Goal: Task Accomplishment & Management: Use online tool/utility

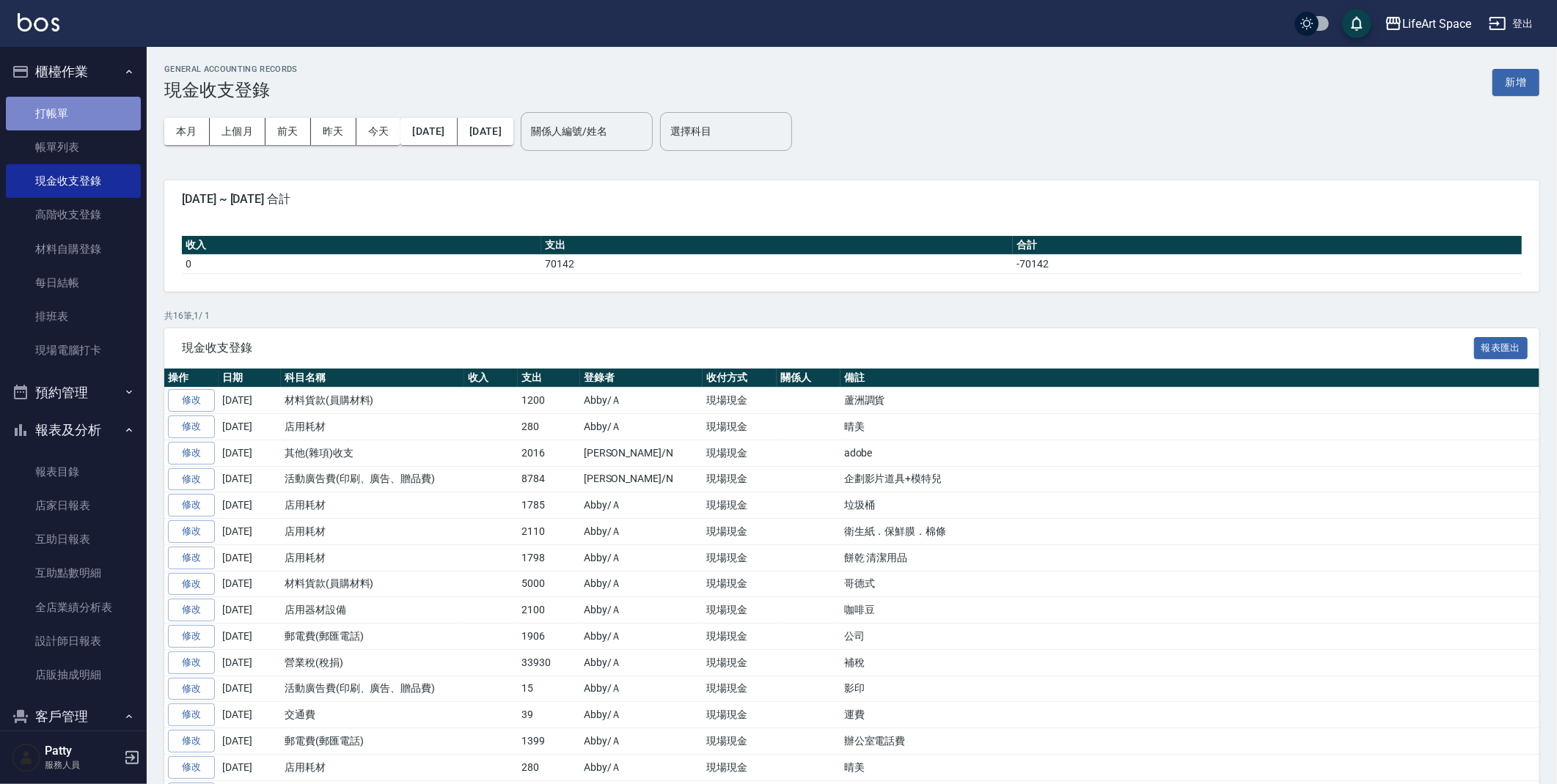
click at [77, 126] on link "打帳單" at bounding box center [73, 114] width 135 height 34
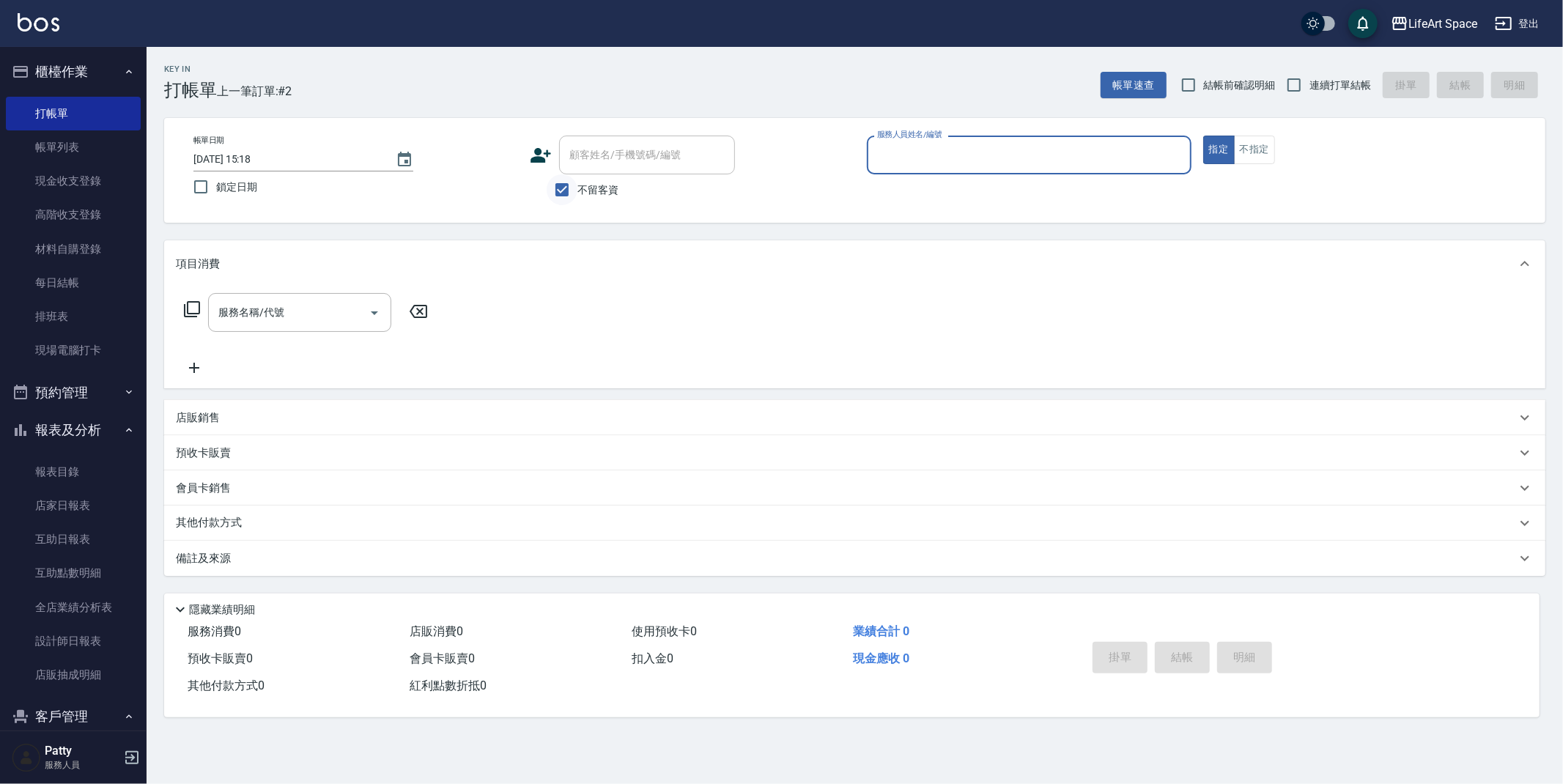
click at [568, 186] on input "不留客資" at bounding box center [561, 190] width 31 height 31
checkbox input "false"
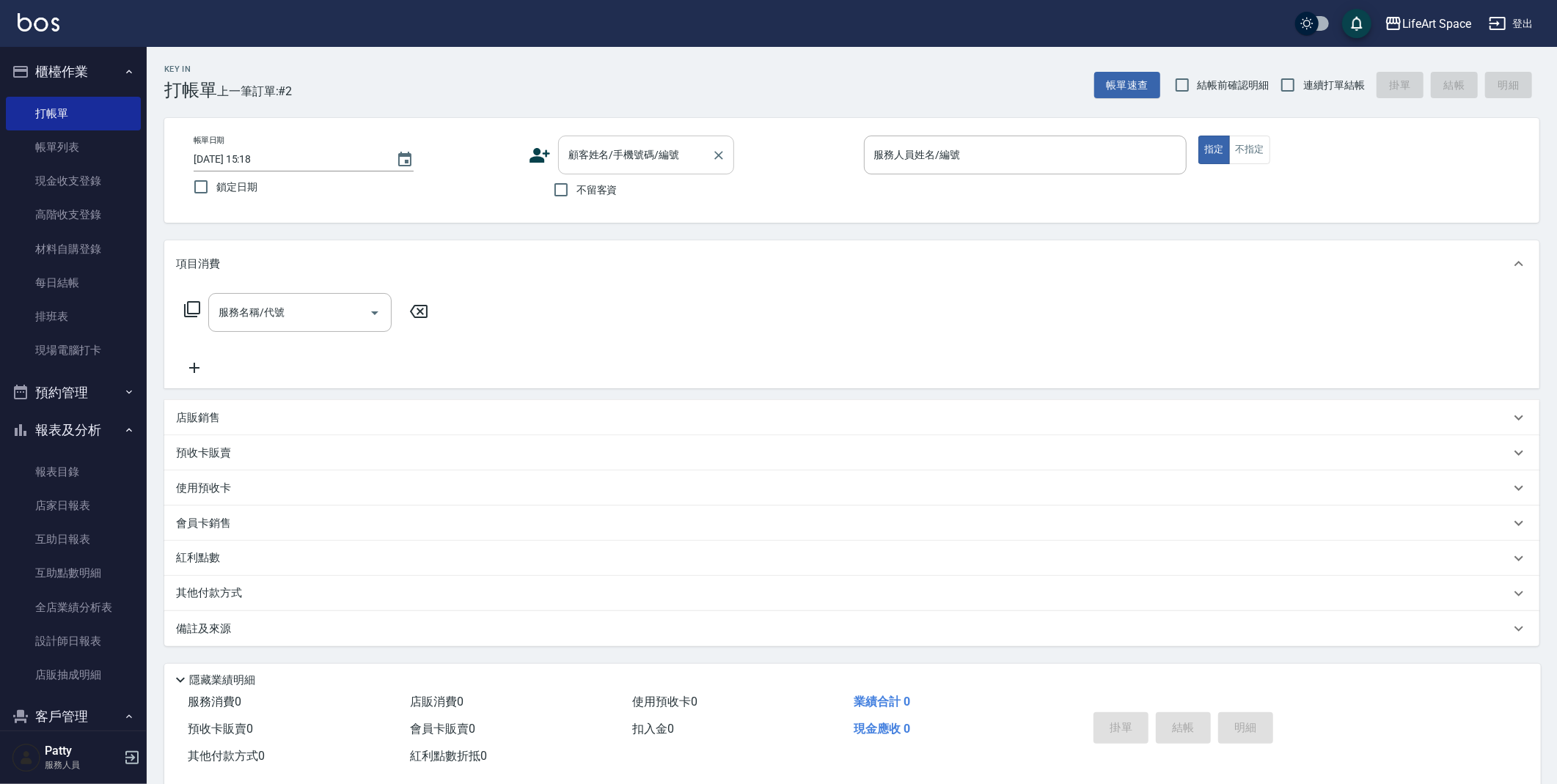
click at [673, 154] on div "顧客姓名/手機號碼/編號 顧客姓名/手機號碼/編號" at bounding box center [646, 155] width 176 height 39
type input "９２５５０"
click at [735, 164] on div "顧客姓名/手機號碼/編號 顧客姓名/手機號碼/編號" at bounding box center [690, 155] width 323 height 39
click at [633, 164] on input "顧客姓名/手機號碼/編號" at bounding box center [634, 155] width 141 height 25
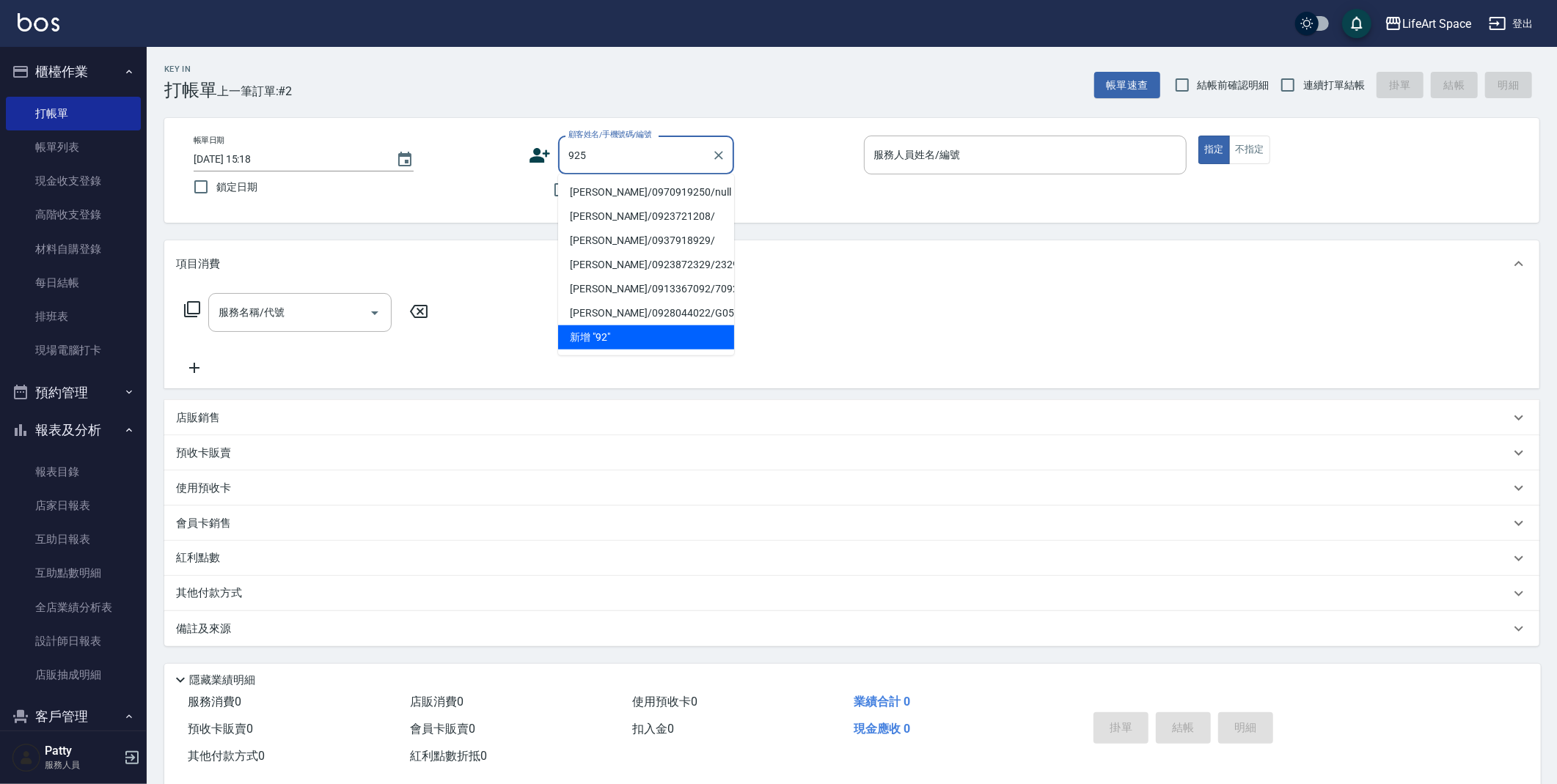
type input "9250"
click at [724, 157] on icon "Clear" at bounding box center [718, 155] width 14 height 14
